Goal: Check status: Check status

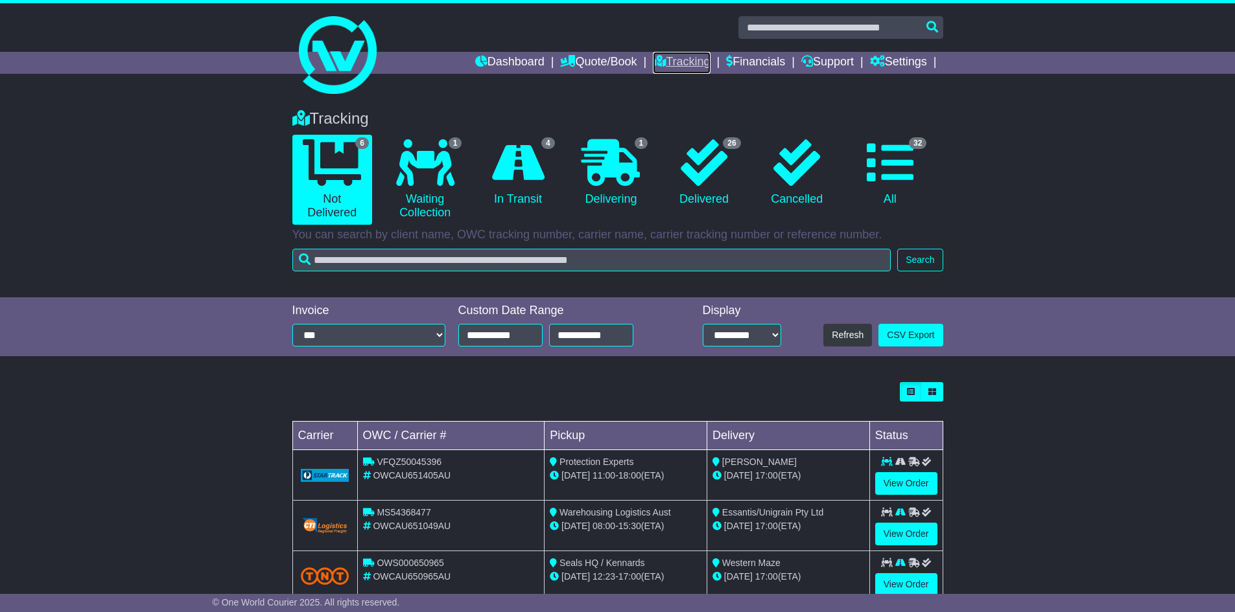
click at [681, 54] on link "Tracking" at bounding box center [681, 63] width 57 height 22
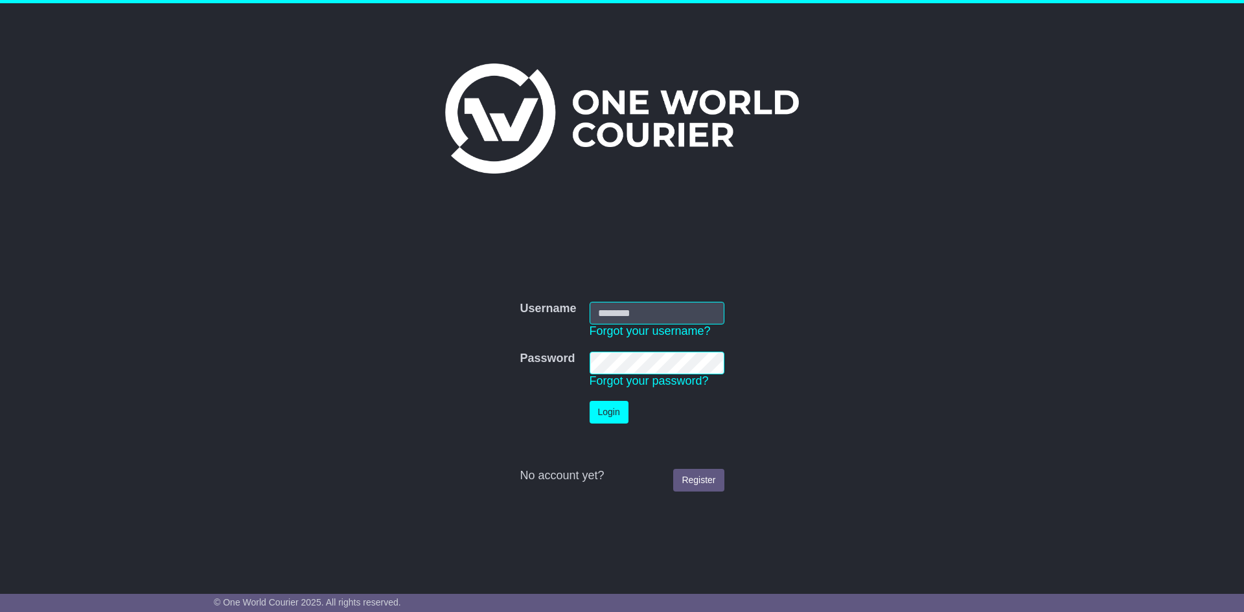
type input "**********"
click at [619, 408] on button "Login" at bounding box center [609, 412] width 39 height 23
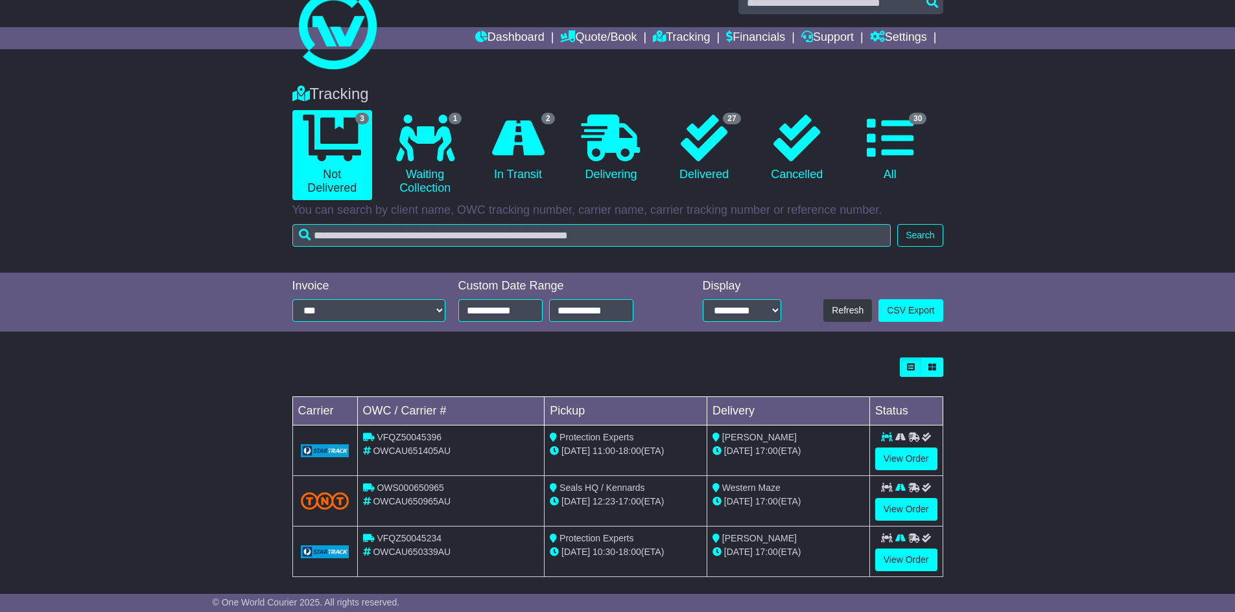
scroll to position [36, 0]
